Goal: Information Seeking & Learning: Learn about a topic

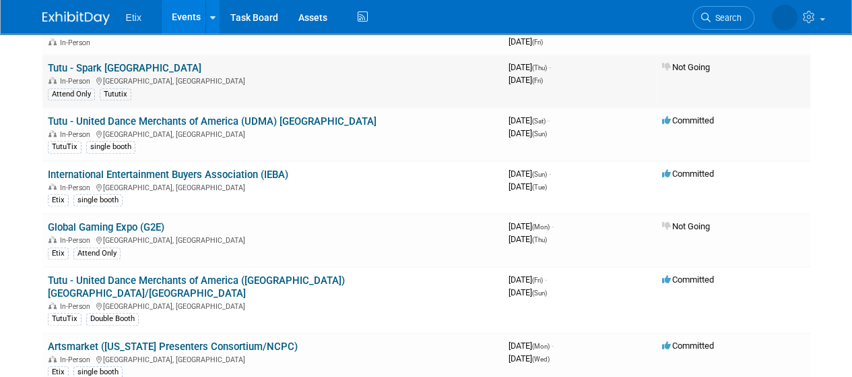
scroll to position [472, 0]
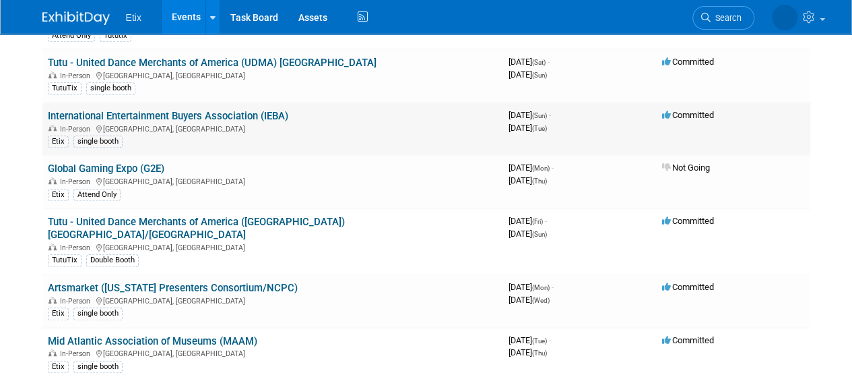
click at [284, 117] on link "International Entertainment Buyers Association (IEBA)" at bounding box center [168, 116] width 240 height 12
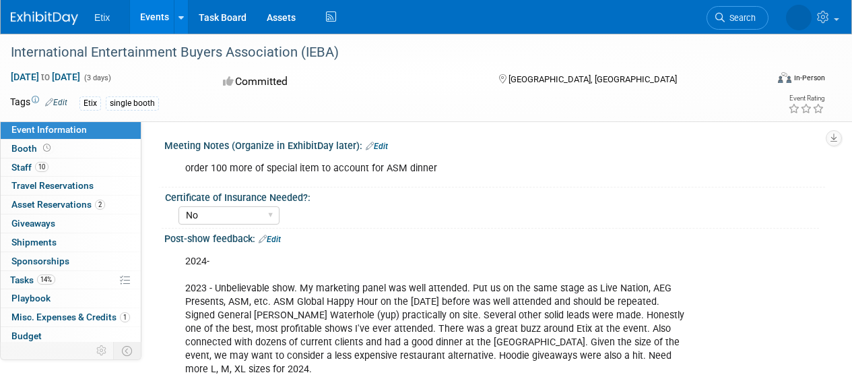
select select "No"
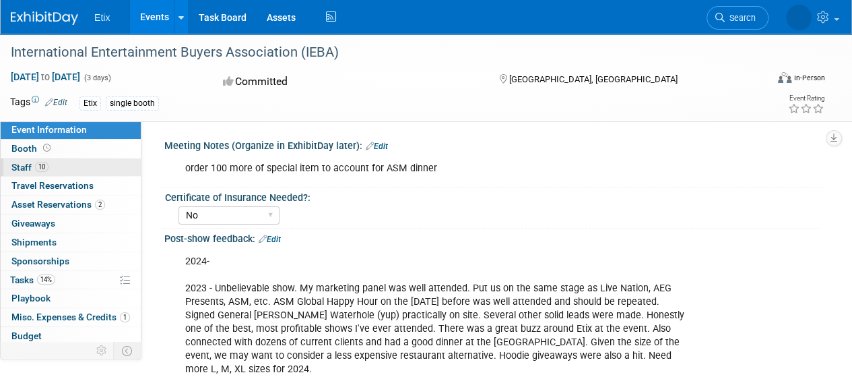
click at [23, 166] on span "Staff 10" at bounding box center [29, 167] width 37 height 11
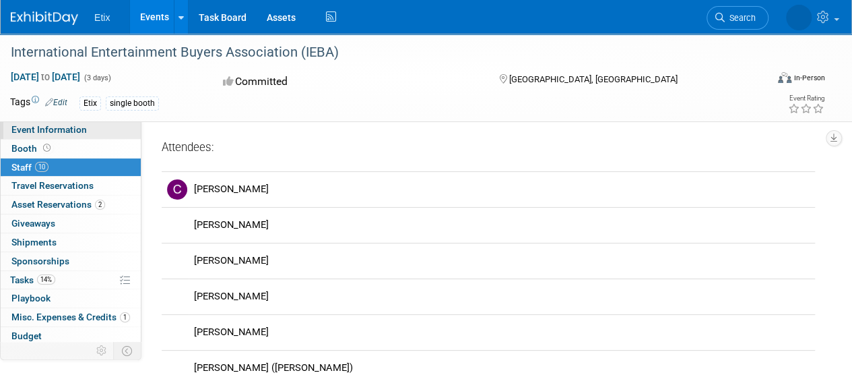
click at [86, 130] on link "Event Information" at bounding box center [71, 130] width 140 height 18
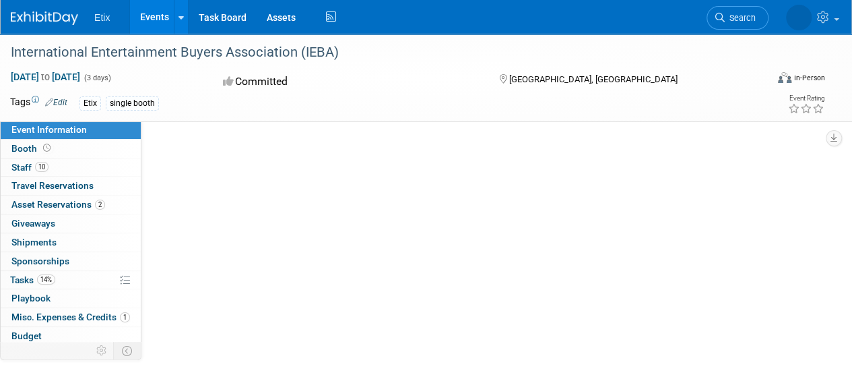
select select "No"
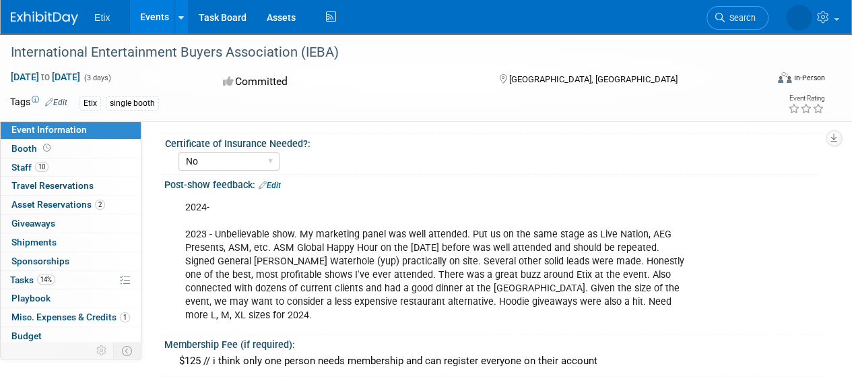
scroll to position [67, 0]
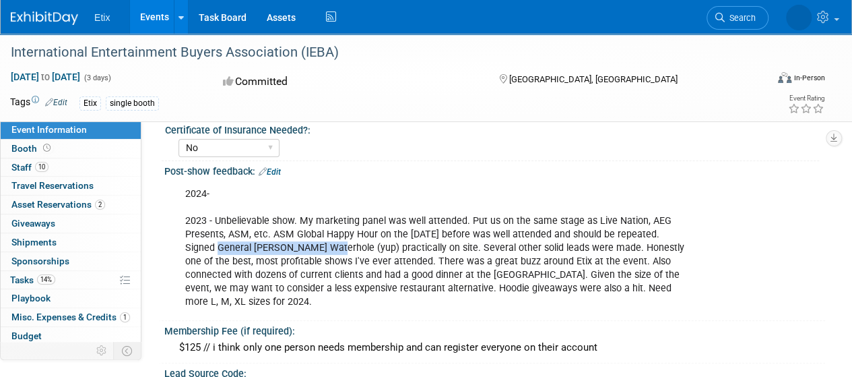
drag, startPoint x: 186, startPoint y: 247, endPoint x: 294, endPoint y: 245, distance: 107.8
click at [294, 245] on div "2024- 2023 - Unbelievable show. My marketing panel was well attended. Put us on…" at bounding box center [435, 248] width 519 height 135
click at [61, 131] on span "Event Information" at bounding box center [48, 129] width 75 height 11
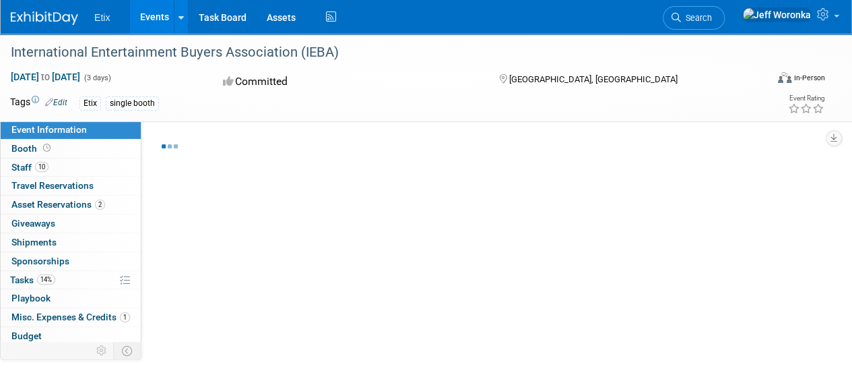
select select "No"
